Goal: Information Seeking & Learning: Learn about a topic

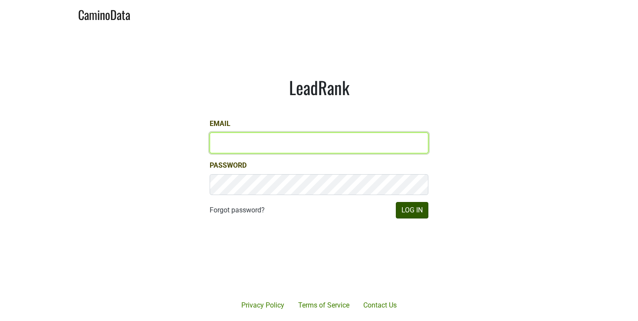
type input "rcasey@petermichaelwinery.com"
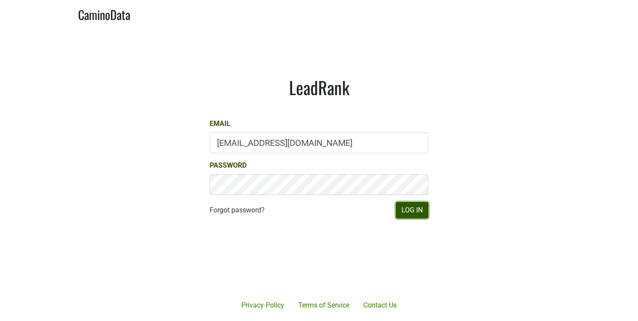
click at [413, 213] on button "Log In" at bounding box center [412, 210] width 33 height 17
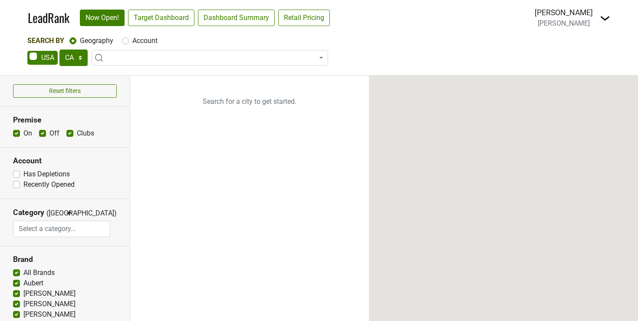
select select "CA"
select select
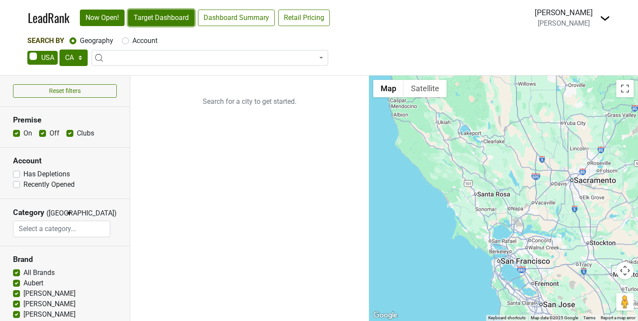
click at [150, 19] on link "Target Dashboard" at bounding box center [161, 18] width 66 height 17
click at [45, 14] on link "LeadRank" at bounding box center [49, 18] width 42 height 18
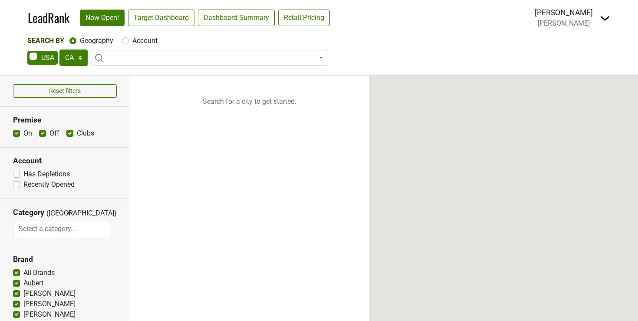
select select "CA"
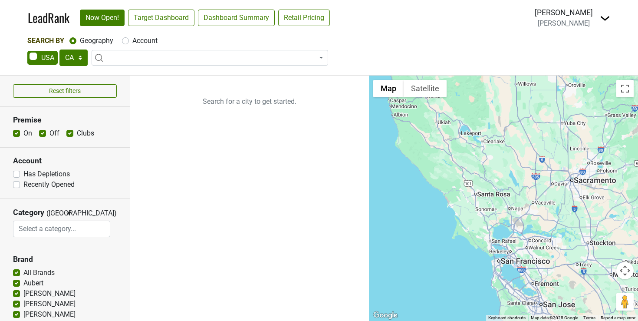
click at [607, 17] on img at bounding box center [605, 18] width 10 height 10
click at [495, 36] on div "Search By Geography Account" at bounding box center [319, 41] width 584 height 10
click at [607, 16] on img at bounding box center [605, 18] width 10 height 10
click at [581, 46] on link "Open Breakdown" at bounding box center [573, 49] width 73 height 14
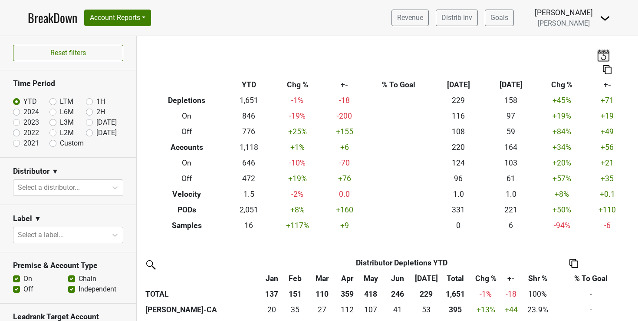
click at [60, 100] on label "LTM" at bounding box center [66, 101] width 13 height 10
click at [52, 100] on input "LTM" at bounding box center [67, 100] width 35 height 9
radio input "true"
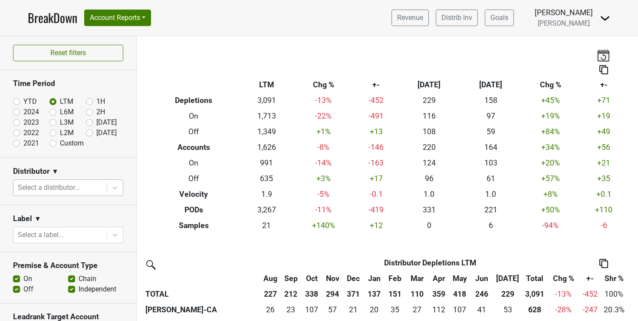
click at [68, 191] on div at bounding box center [60, 188] width 85 height 12
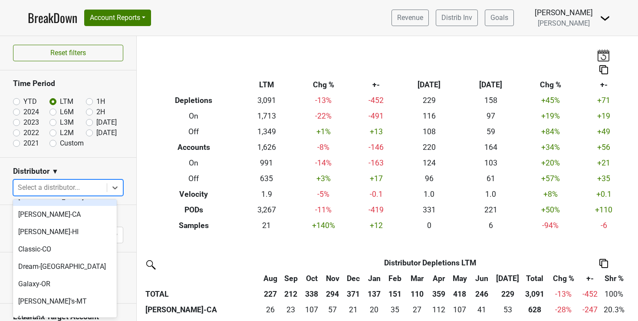
scroll to position [113, 0]
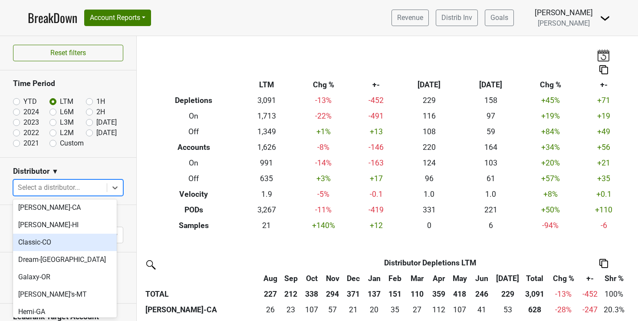
click at [43, 234] on div "Classic-CO" at bounding box center [65, 242] width 104 height 17
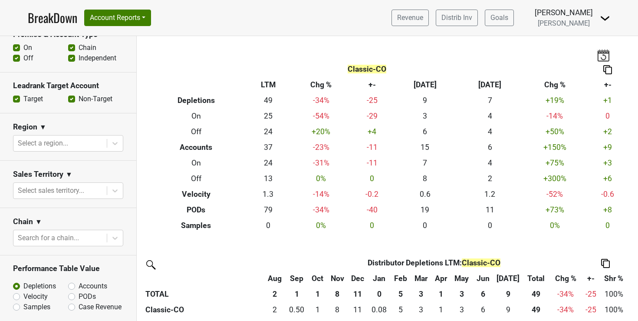
scroll to position [235, 0]
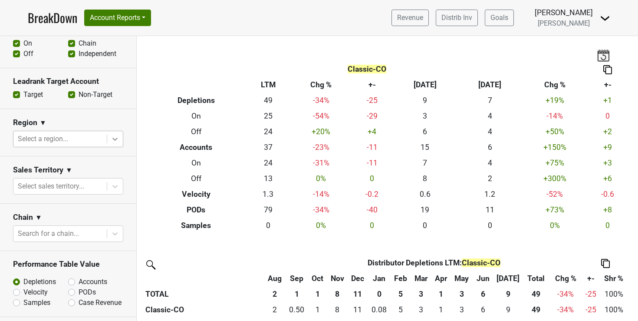
click at [112, 139] on icon at bounding box center [114, 139] width 5 height 3
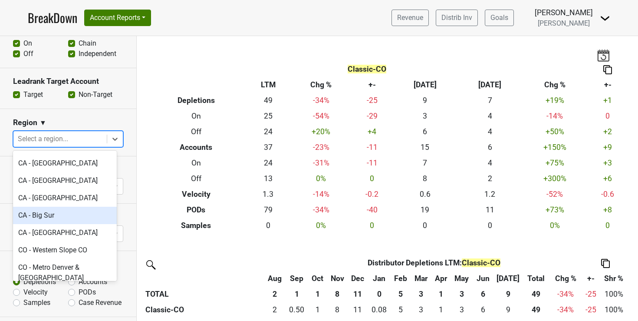
scroll to position [386, 0]
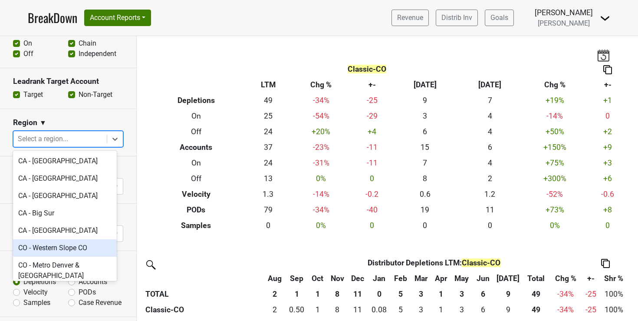
click at [68, 239] on div "CO - Western Slope CO" at bounding box center [65, 247] width 104 height 17
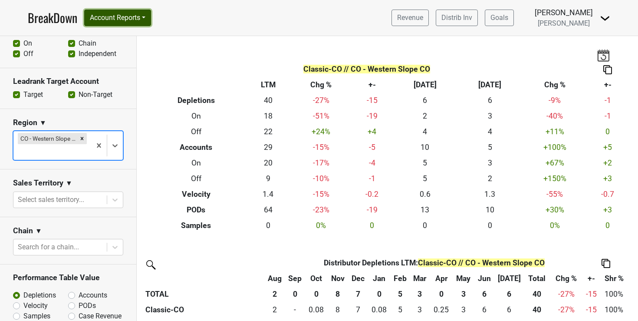
click at [146, 16] on button "Account Reports" at bounding box center [117, 18] width 67 height 17
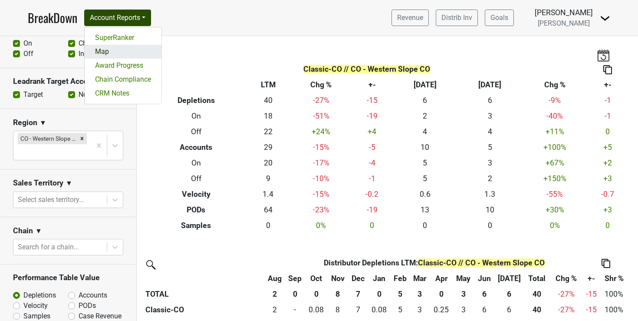
click at [104, 53] on link "Map" at bounding box center [123, 52] width 77 height 14
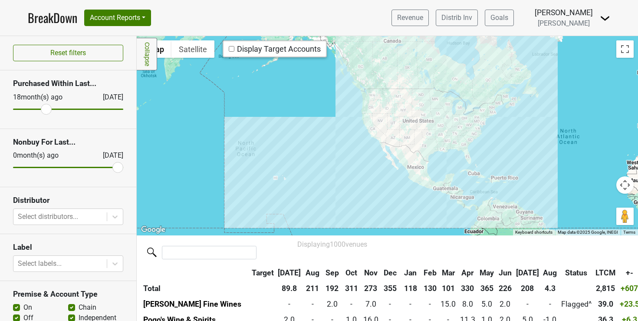
drag, startPoint x: 20, startPoint y: 106, endPoint x: 45, endPoint y: 106, distance: 24.3
type input "18"
click at [45, 109] on input "range" at bounding box center [68, 109] width 110 height 1
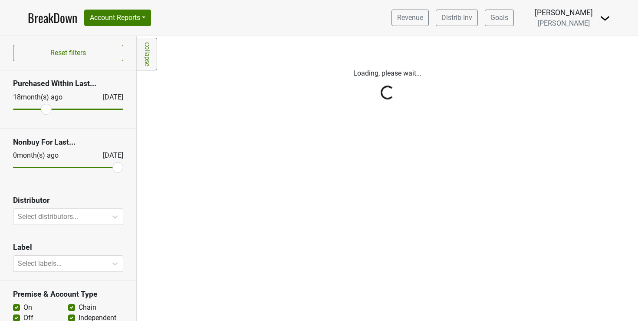
click at [86, 219] on div "Reset filters Purchased Within Last... [DATE] [DATE] Nonbuy For Last... [DATE] …" at bounding box center [68, 178] width 137 height 285
click at [110, 215] on div "Reset filters Purchased Within Last... [DATE] [DATE] Nonbuy For Last... [DATE] …" at bounding box center [68, 178] width 137 height 285
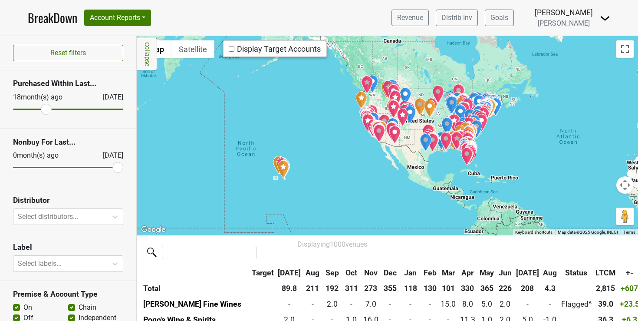
click at [111, 215] on icon at bounding box center [115, 216] width 9 height 9
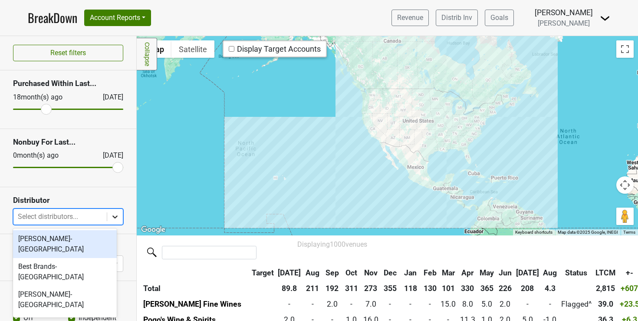
click at [107, 219] on div at bounding box center [115, 217] width 16 height 16
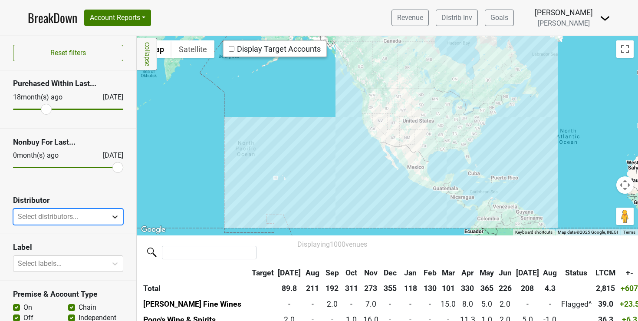
click at [107, 219] on div at bounding box center [115, 217] width 16 height 16
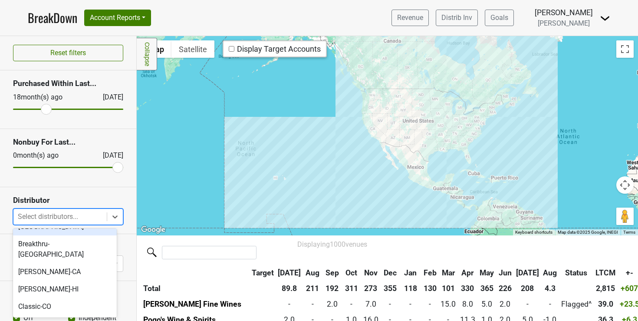
scroll to position [80, 0]
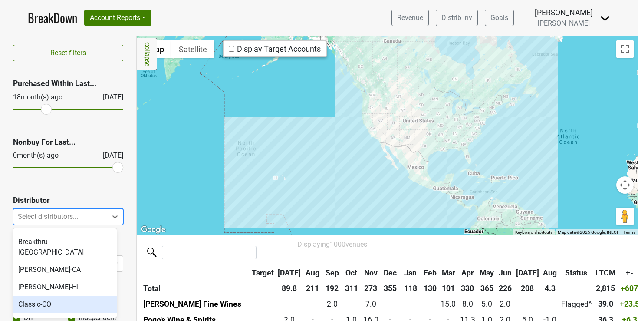
click at [40, 296] on div "Classic-CO" at bounding box center [65, 304] width 104 height 17
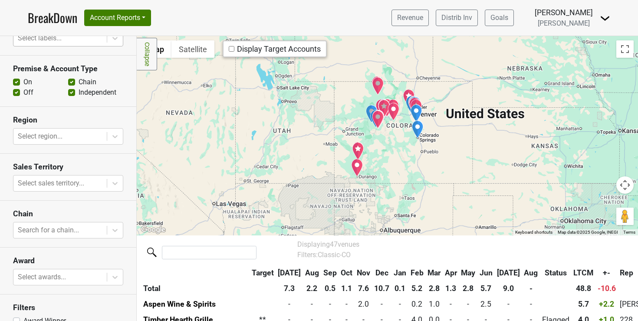
scroll to position [227, 0]
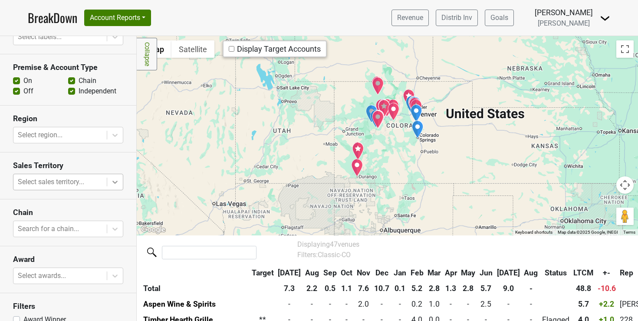
click at [111, 179] on icon at bounding box center [115, 182] width 9 height 9
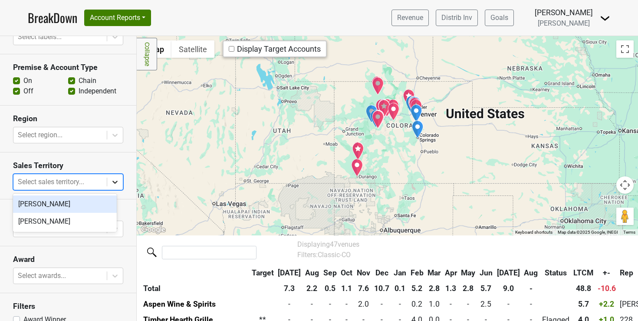
click at [111, 179] on icon at bounding box center [115, 182] width 9 height 9
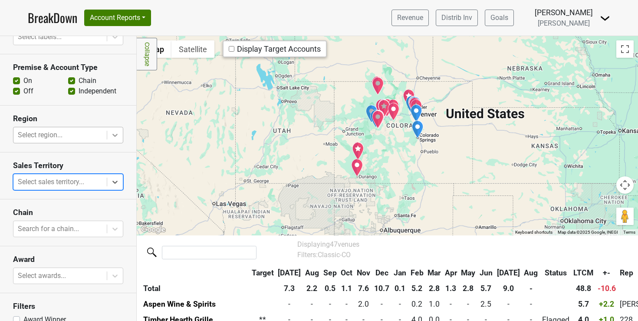
click at [112, 129] on div at bounding box center [115, 135] width 16 height 16
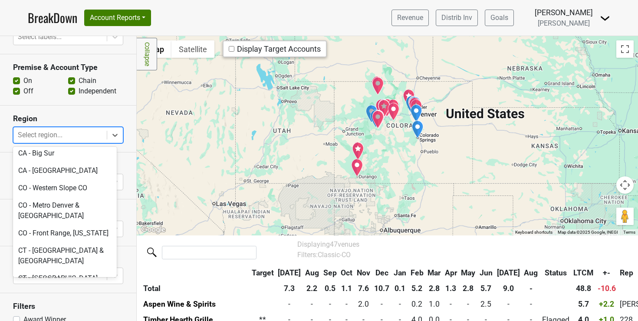
scroll to position [445, 0]
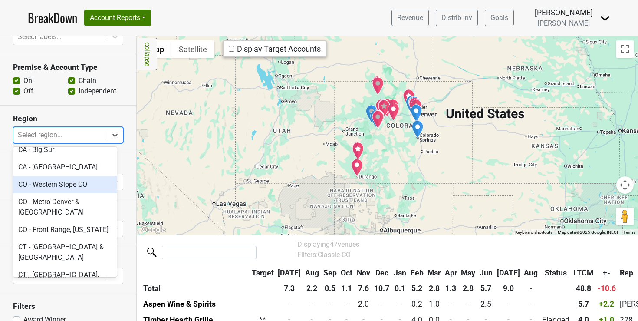
click at [56, 176] on div "CO - Western Slope CO" at bounding box center [65, 184] width 104 height 17
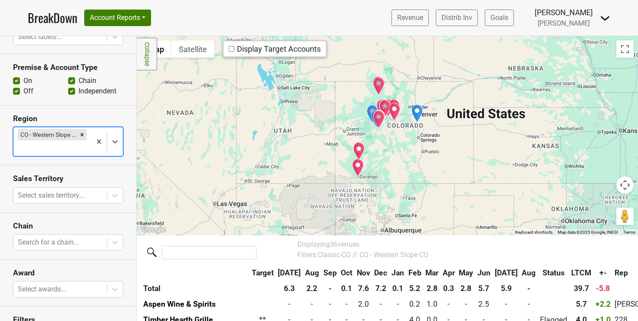
click at [618, 189] on button "Map camera controls" at bounding box center [625, 184] width 17 height 17
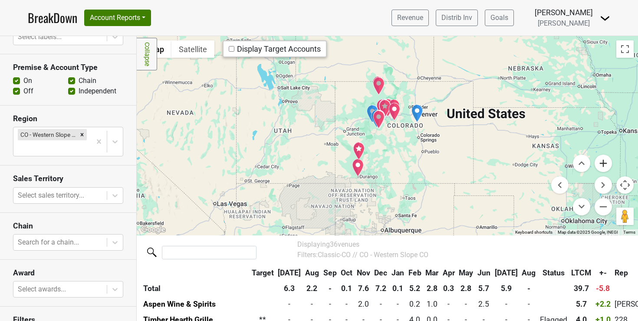
click at [599, 160] on button "Zoom in" at bounding box center [603, 163] width 17 height 17
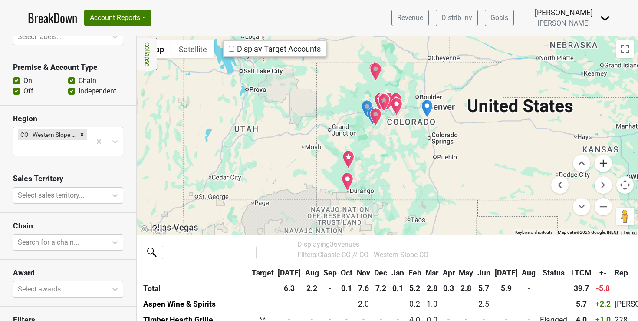
click at [599, 160] on button "Zoom in" at bounding box center [603, 163] width 17 height 17
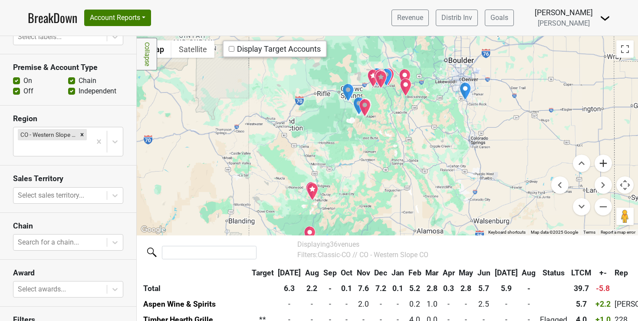
click at [599, 160] on button "Zoom in" at bounding box center [603, 163] width 17 height 17
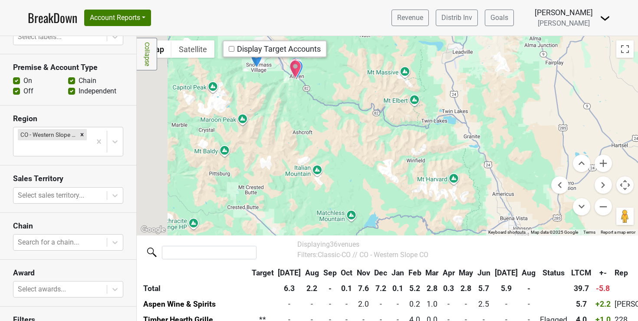
drag, startPoint x: 375, startPoint y: 157, endPoint x: 439, endPoint y: 239, distance: 104.0
click at [439, 239] on div "Filters Collapse ← Move left → Move right ↑ Move up ↓ Move down + Zoom in - Zoo…" at bounding box center [388, 178] width 502 height 285
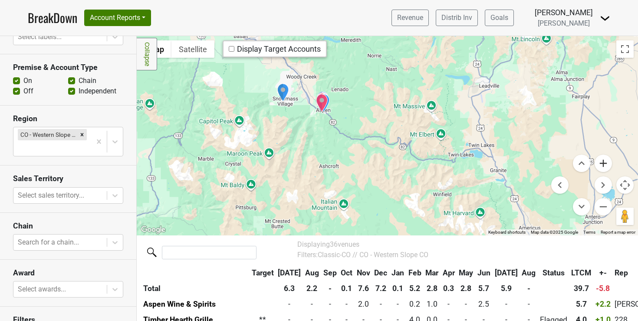
click at [596, 163] on button "Zoom in" at bounding box center [603, 163] width 17 height 17
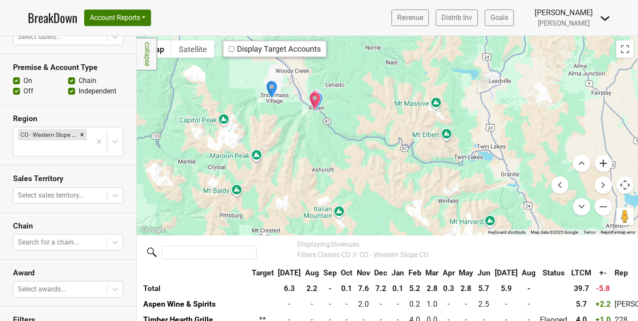
click at [596, 163] on button "Zoom in" at bounding box center [603, 163] width 17 height 17
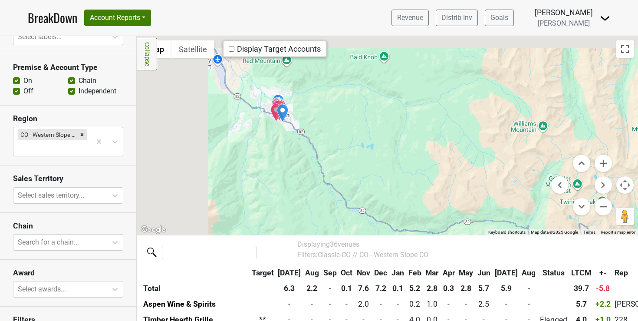
drag, startPoint x: 350, startPoint y: 142, endPoint x: 552, endPoint y: 246, distance: 228.0
click at [552, 246] on div "Filters Collapse ← Move left → Move right ↑ Move up ↓ Move down + Zoom in - Zoo…" at bounding box center [388, 178] width 502 height 285
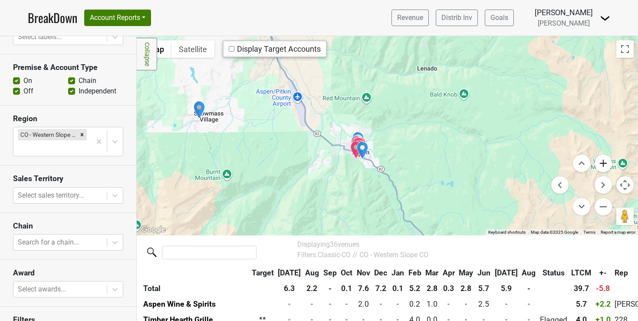
click at [597, 158] on button "Zoom in" at bounding box center [603, 163] width 17 height 17
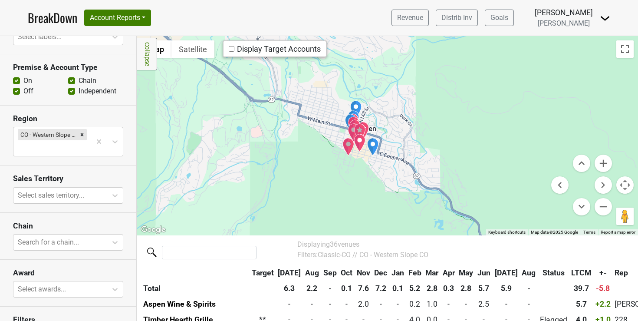
drag, startPoint x: 439, startPoint y: 181, endPoint x: 522, endPoint y: 104, distance: 112.8
click at [522, 104] on div at bounding box center [388, 135] width 502 height 199
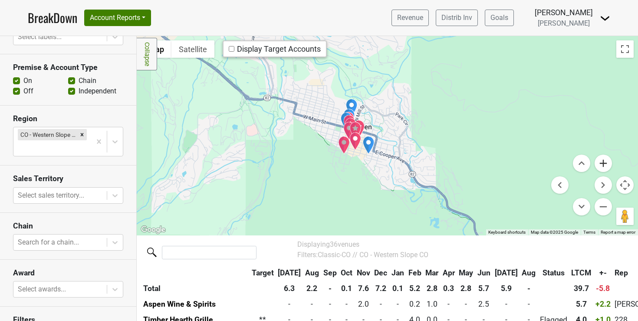
click at [598, 161] on button "Zoom in" at bounding box center [603, 163] width 17 height 17
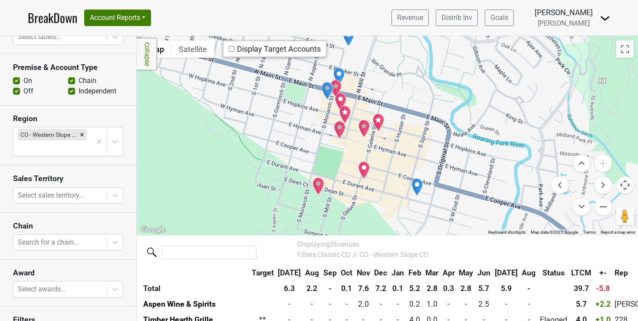
drag, startPoint x: 455, startPoint y: 181, endPoint x: 562, endPoint y: 166, distance: 108.2
click at [562, 166] on div "Map Terrain Satellite Labels Display Target Accounts Keyboard shortcuts Map Dat…" at bounding box center [388, 135] width 502 height 199
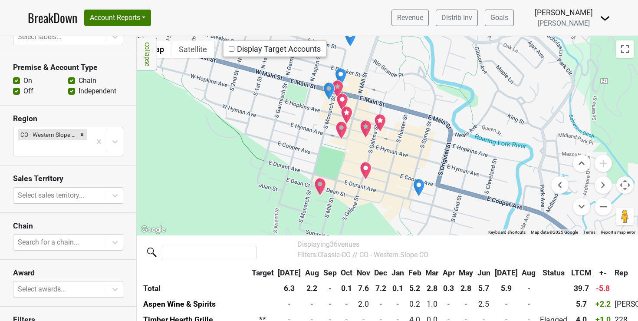
click at [364, 171] on img "Yuki" at bounding box center [366, 171] width 12 height 18
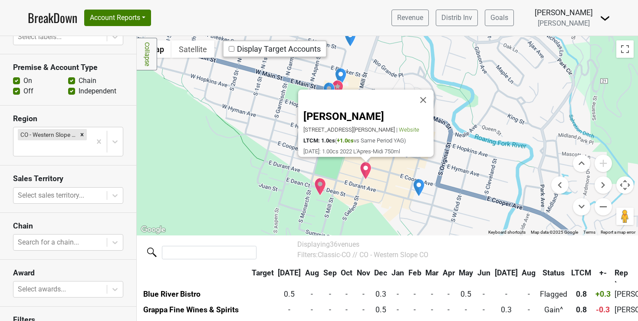
scroll to position [299, 0]
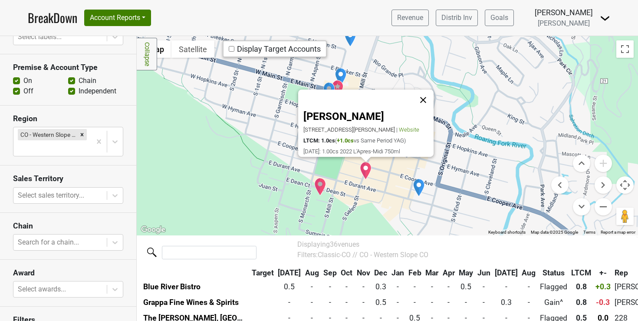
click at [427, 91] on button "Close" at bounding box center [423, 100] width 21 height 21
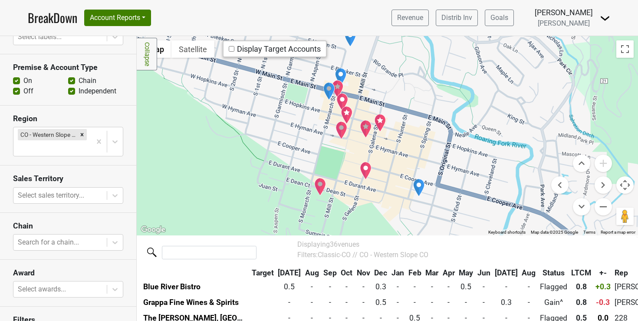
click at [376, 118] on img "Catch Steak Aspen" at bounding box center [380, 123] width 12 height 18
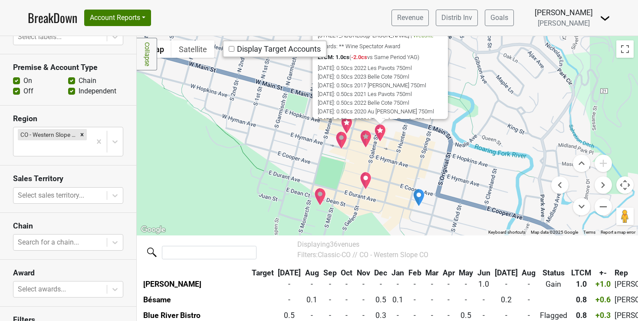
scroll to position [267, 0]
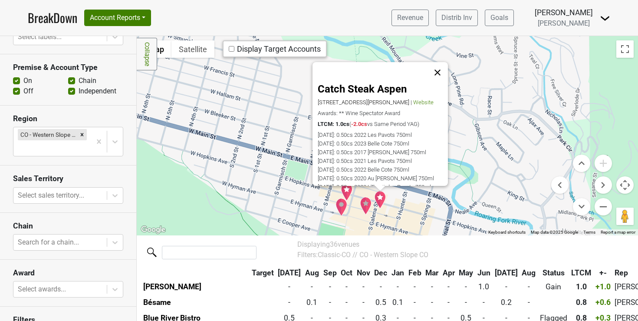
click at [438, 73] on button "Close" at bounding box center [437, 72] width 21 height 21
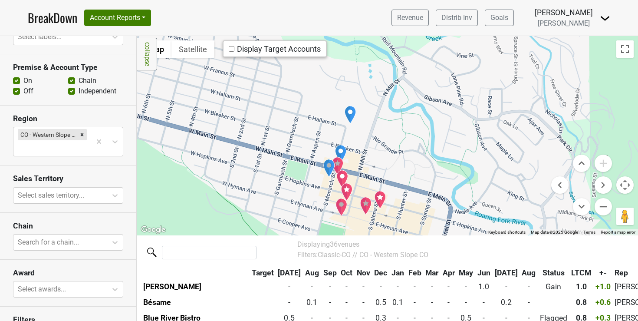
click at [339, 178] on img "Steakhouse No. 316" at bounding box center [343, 179] width 12 height 18
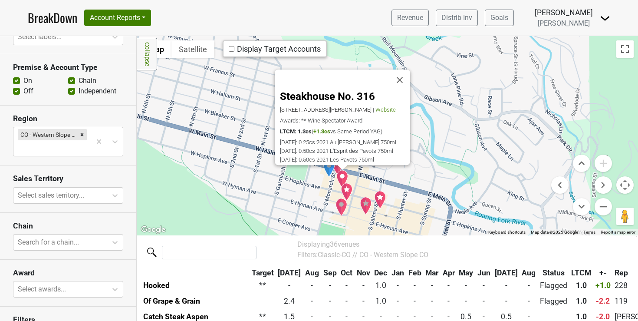
scroll to position [205, 0]
click at [344, 189] on img "Cache Cache Bistro" at bounding box center [347, 192] width 12 height 18
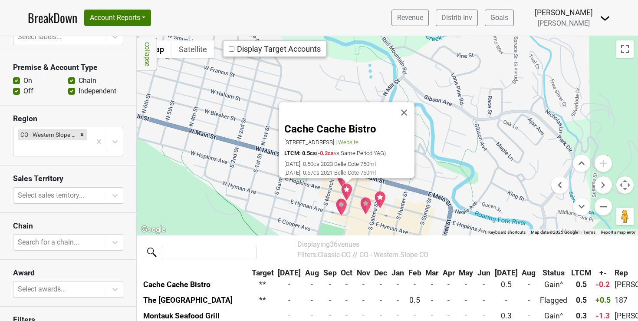
scroll to position [377, 0]
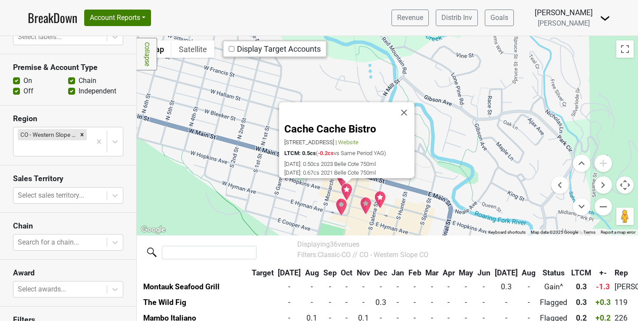
click at [337, 203] on img "The Wild Fig" at bounding box center [342, 207] width 12 height 18
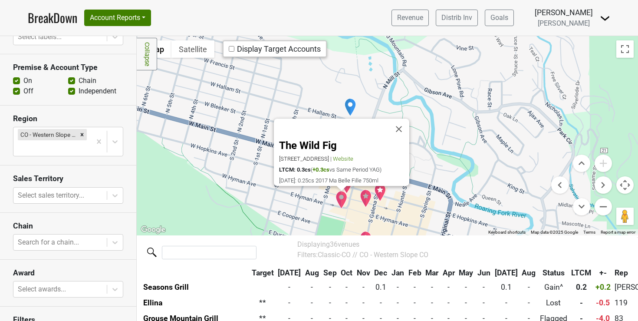
scroll to position [424, 0]
click at [314, 203] on div "The Wild Fig [STREET_ADDRESS] | Website LTCM: 0.3cs ( +0.3cs vs Same Period YAG…" at bounding box center [388, 135] width 502 height 199
click at [402, 120] on button "Close" at bounding box center [399, 129] width 21 height 21
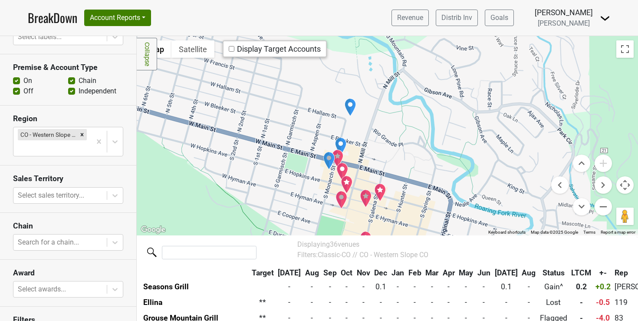
click at [338, 142] on img "Carl's Pharmacy" at bounding box center [341, 146] width 12 height 18
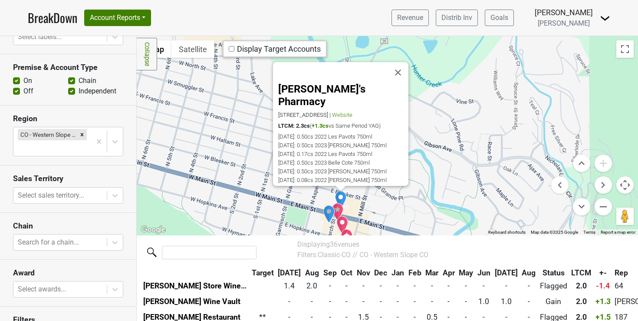
scroll to position [111, 0]
click at [362, 202] on div "[PERSON_NAME]'s Pharmacy [STREET_ADDRESS] | Website LTCM: 2.3cs ( +1.3cs vs Sam…" at bounding box center [388, 135] width 502 height 199
click at [396, 69] on button "Close" at bounding box center [398, 72] width 21 height 21
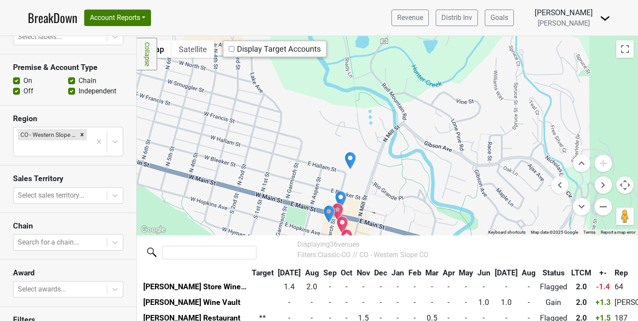
click at [347, 156] on img "Aspen Wine & Spirits" at bounding box center [350, 161] width 12 height 18
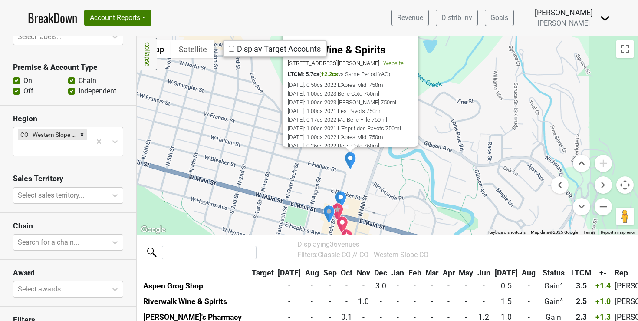
scroll to position [49, 0]
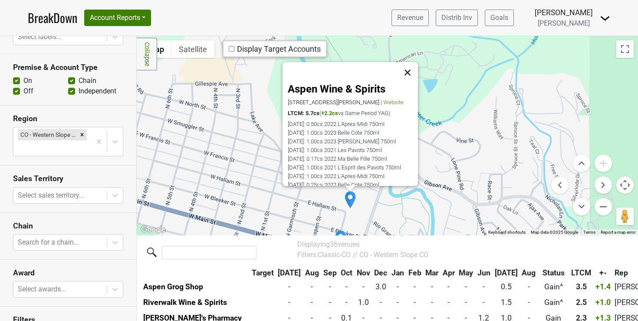
click at [406, 72] on button "Close" at bounding box center [407, 72] width 21 height 21
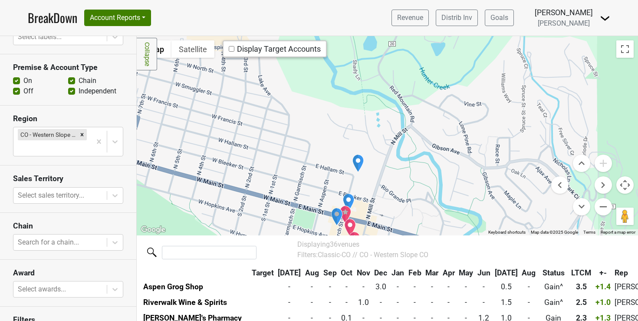
drag, startPoint x: 371, startPoint y: 170, endPoint x: 403, endPoint y: -6, distance: 178.7
click at [403, 0] on html "BreakDown Account Reports SuperRanker Map Award Progress Chain Compliance CRM N…" at bounding box center [319, 160] width 638 height 321
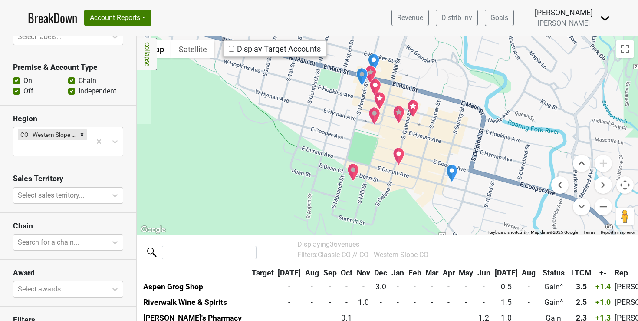
click at [393, 110] on img "Ellina" at bounding box center [399, 115] width 12 height 18
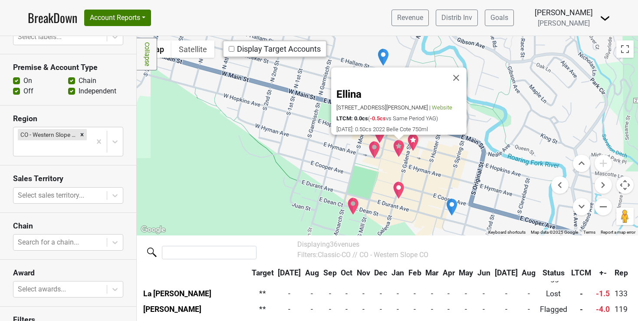
scroll to position [471, 0]
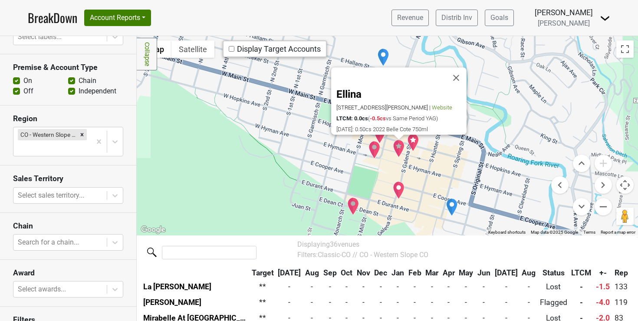
click at [348, 205] on img "The St. Regis Aspen Resort" at bounding box center [353, 206] width 12 height 18
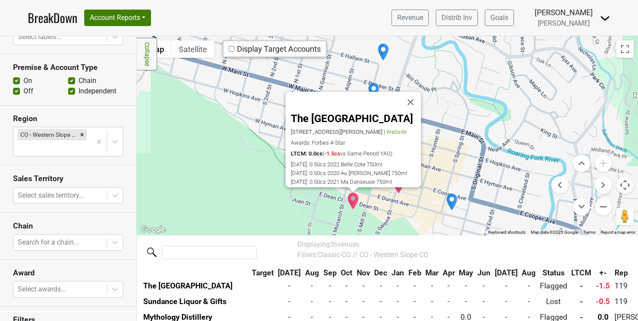
scroll to position [541, 0]
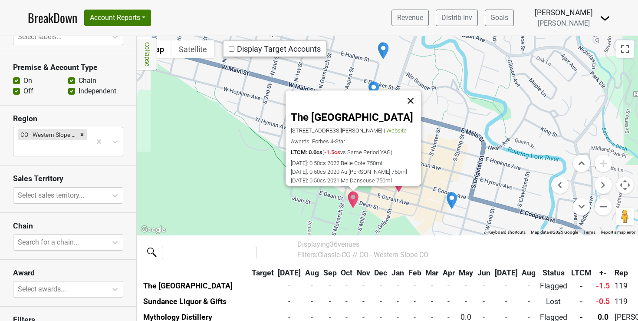
click at [411, 94] on button "Close" at bounding box center [410, 101] width 21 height 21
